Goal: Find contact information: Find contact information

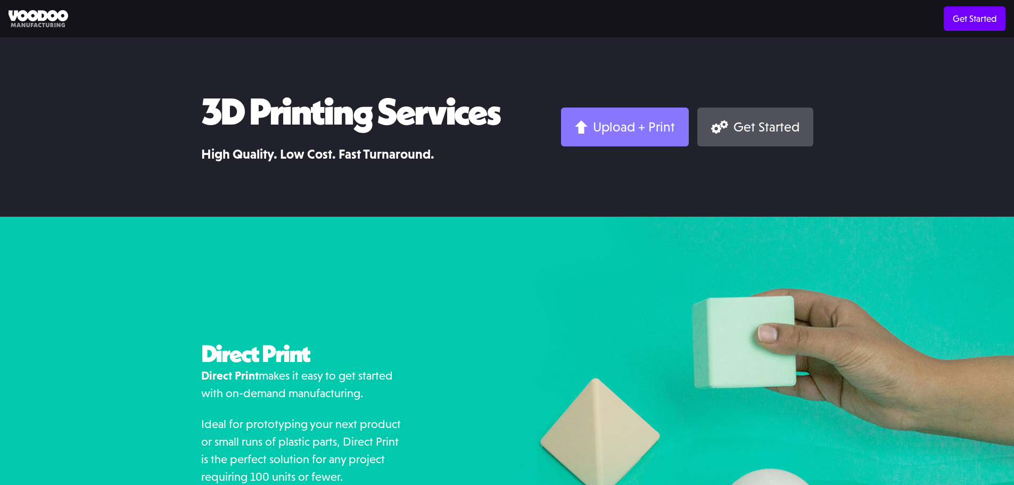
click at [614, 127] on div "Upload + Print" at bounding box center [634, 127] width 82 height 16
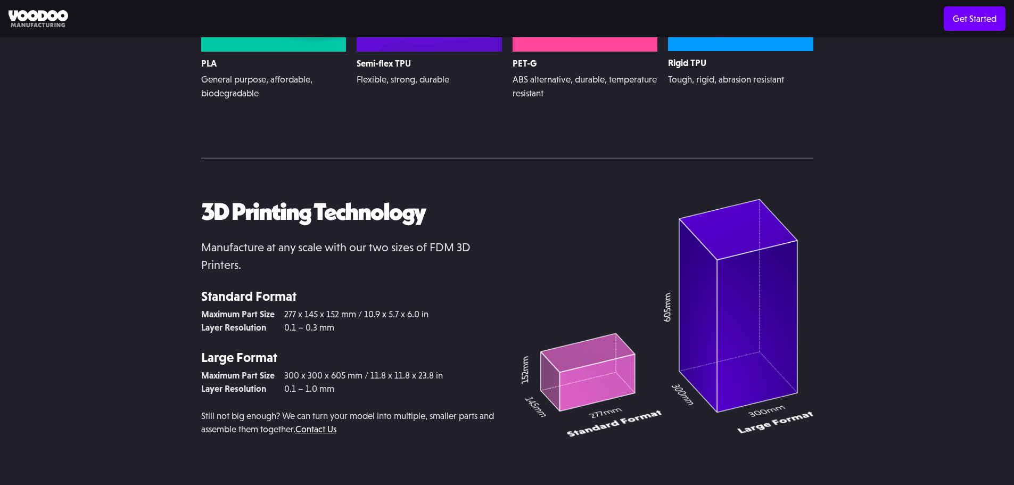
scroll to position [2385, 0]
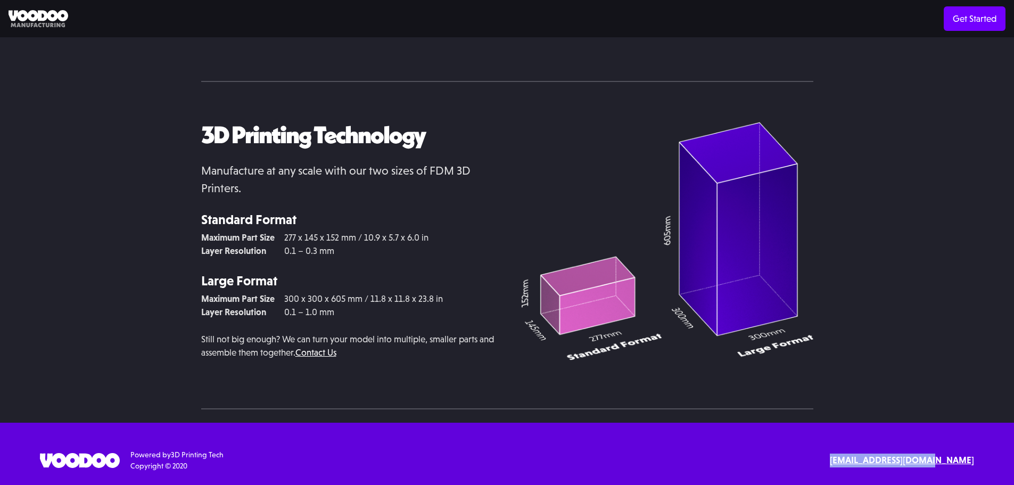
drag, startPoint x: 979, startPoint y: 464, endPoint x: 873, endPoint y: 461, distance: 106.5
click at [873, 461] on div "SErvices 3D Printing 3D Design Resources Materials Examples Blog API Documentat…" at bounding box center [507, 460] width 1014 height 22
copy strong "[EMAIL_ADDRESS][DOMAIN_NAME]"
click at [985, 463] on div "SErvices 3D Printing 3D Design Resources Materials Examples Blog API Documentat…" at bounding box center [507, 460] width 1014 height 22
drag, startPoint x: 975, startPoint y: 458, endPoint x: 872, endPoint y: 458, distance: 102.7
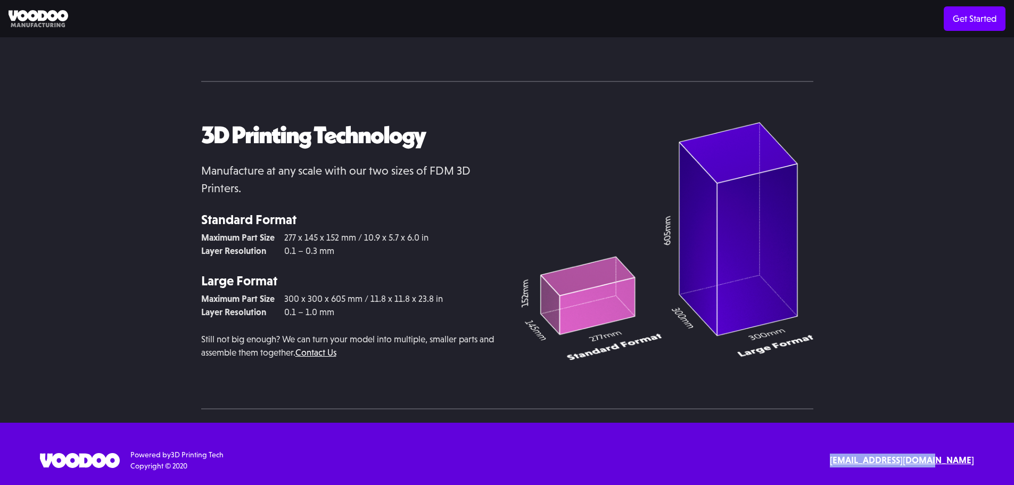
click at [872, 458] on div "SErvices 3D Printing 3D Design Resources Materials Examples Blog API Documentat…" at bounding box center [507, 460] width 1014 height 22
copy strong "[EMAIL_ADDRESS][DOMAIN_NAME]"
